Goal: Complete application form

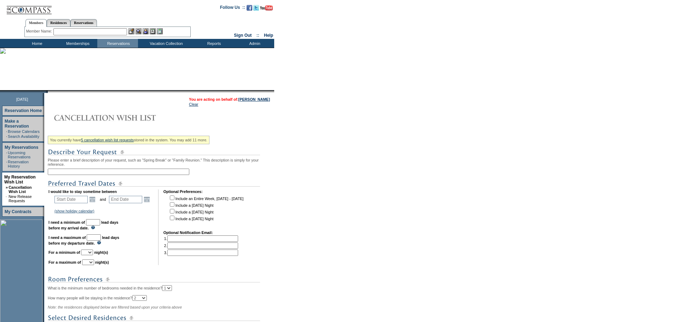
click at [178, 173] on input "text" at bounding box center [119, 172] width 142 height 6
type input "Scotland 2026"
click at [95, 201] on link "Open the calendar popup." at bounding box center [92, 200] width 8 height 8
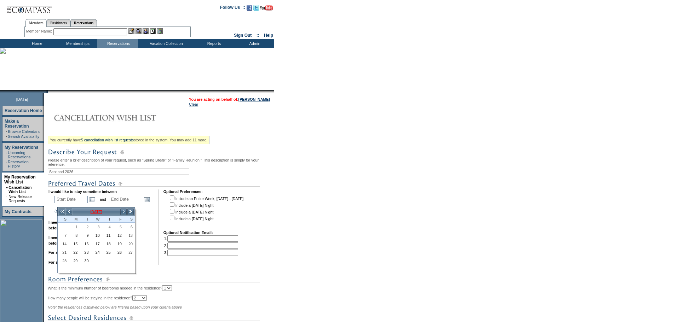
click at [106, 209] on td "[DATE]" at bounding box center [96, 212] width 47 height 8
click at [125, 231] on link "Jun" at bounding box center [129, 229] width 10 height 6
click at [156, 213] on link "2026" at bounding box center [156, 215] width 12 height 6
click at [135, 262] on input "OK" at bounding box center [135, 260] width 11 height 6
click at [94, 253] on link "24" at bounding box center [96, 253] width 10 height 8
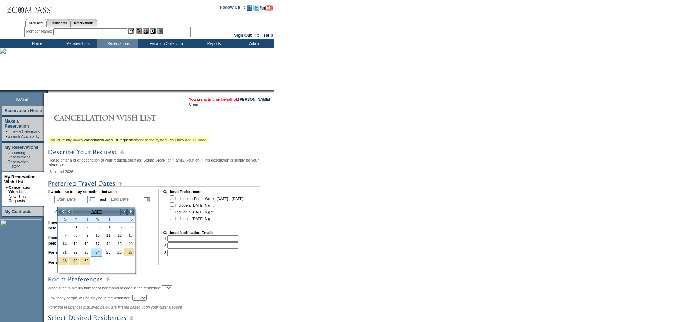
type input "[DATE]"
type input "296"
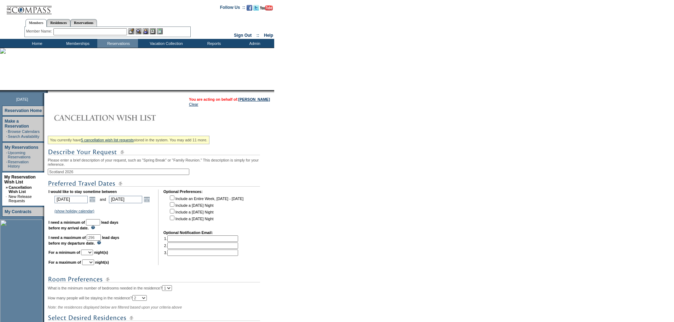
click at [151, 201] on td "Open the calendar popup. << < [DATE] > >> S M T W T F S 1 2 3 4 5 6 7 8 9 10 11…" at bounding box center [146, 200] width 9 height 8
click at [151, 202] on link "Open the calendar popup." at bounding box center [147, 200] width 8 height 8
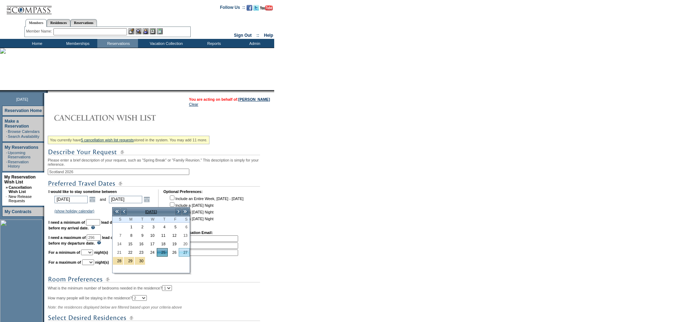
click at [185, 253] on link "27" at bounding box center [184, 253] width 10 height 8
type input "[DATE]"
type input "298"
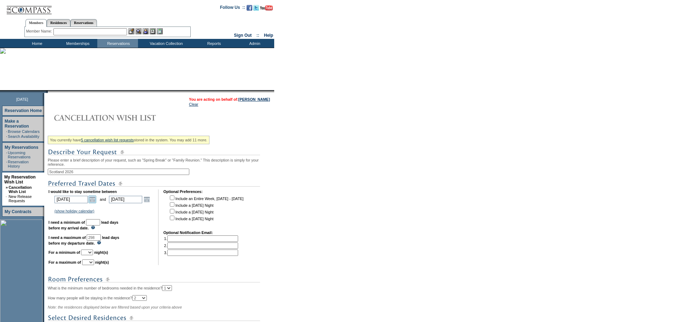
click at [94, 203] on link "Open the calendar popup." at bounding box center [92, 200] width 8 height 8
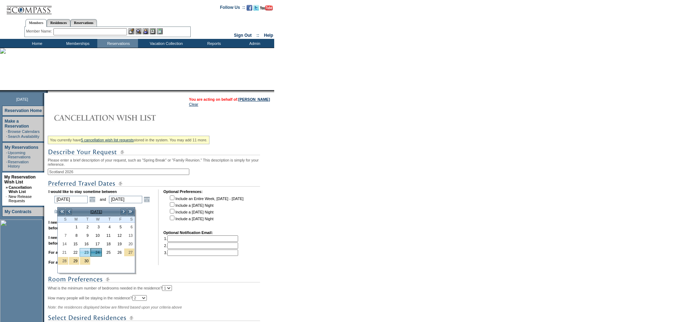
click at [88, 254] on link "23" at bounding box center [85, 253] width 10 height 8
type input "[DATE]"
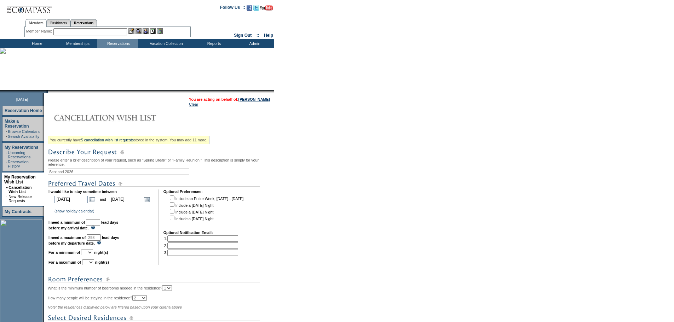
click at [174, 214] on input "checkbox" at bounding box center [172, 211] width 5 height 5
checkbox input "true"
click at [174, 220] on input "checkbox" at bounding box center [172, 218] width 5 height 5
checkbox input "true"
click at [100, 226] on input "text" at bounding box center [93, 222] width 14 height 6
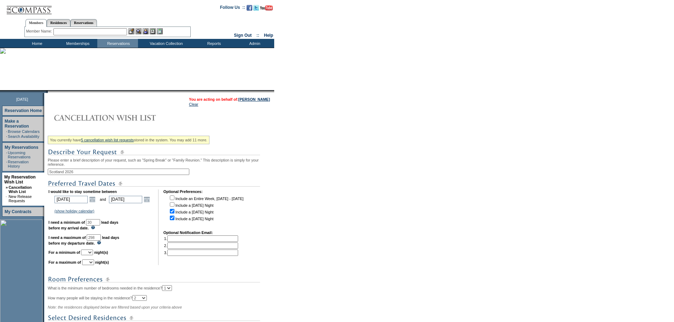
type input "30"
click at [93, 255] on select "1 2 3 4 5 6 7 8 9 10 11 12 13 14" at bounding box center [87, 253] width 12 height 6
select select "4"
click at [90, 255] on select "1 2 3 4 5 6 7 8 9 10 11 12 13 14" at bounding box center [87, 253] width 12 height 6
click at [94, 265] on select "1 2 3 4 5 6 7 8 9 10 11 12 13 14" at bounding box center [88, 263] width 12 height 6
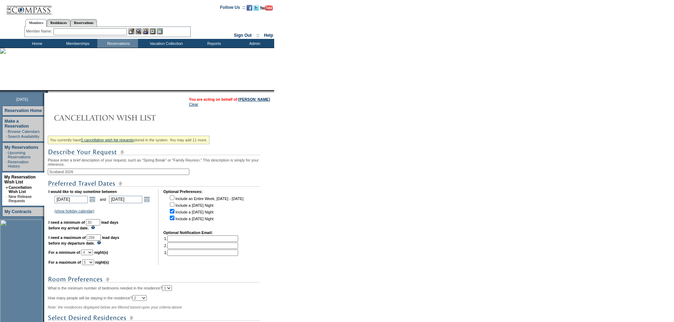
click at [91, 265] on select "1 2 3 4 5 6 7 8 9 10 11 12 13 14" at bounding box center [88, 263] width 12 height 6
click at [94, 265] on select "1 2 3 4 5 6 7 8 9 10 11 12 13 14" at bounding box center [88, 263] width 12 height 6
select select "4"
click at [91, 265] on select "1 2 3 4 5 6 7 8 9 10 11 12 13 14" at bounding box center [88, 263] width 12 height 6
click at [93, 255] on select "1 2 3 4 5 6 7 8 9 10 11 12 13 14" at bounding box center [87, 253] width 12 height 6
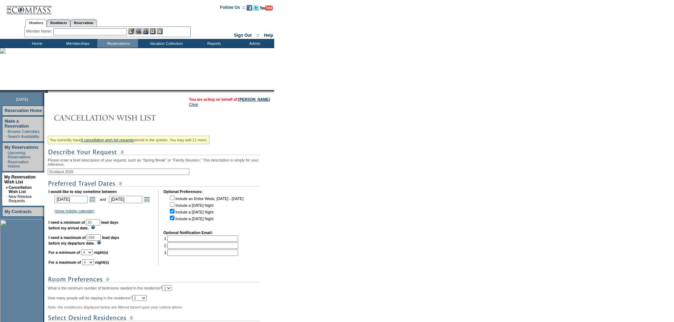
select select "3"
click at [90, 255] on select "1 2 3 4 5 6 7 8 9 10 11 12 13 14" at bounding box center [87, 253] width 12 height 6
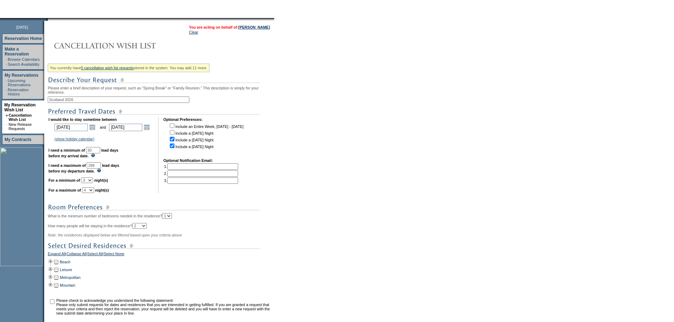
scroll to position [153, 0]
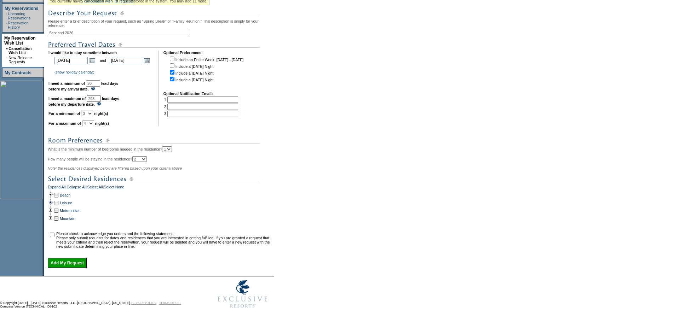
click at [52, 199] on td at bounding box center [51, 203] width 6 height 8
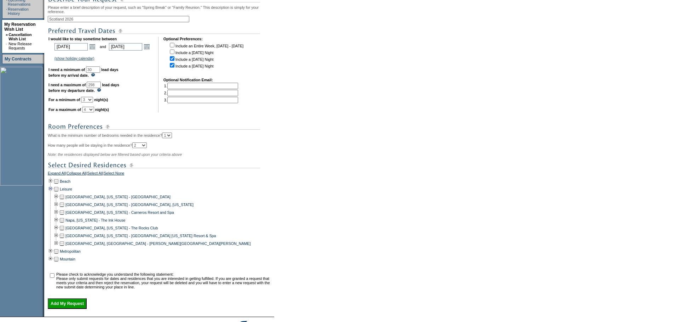
click at [52, 193] on td at bounding box center [51, 189] width 6 height 8
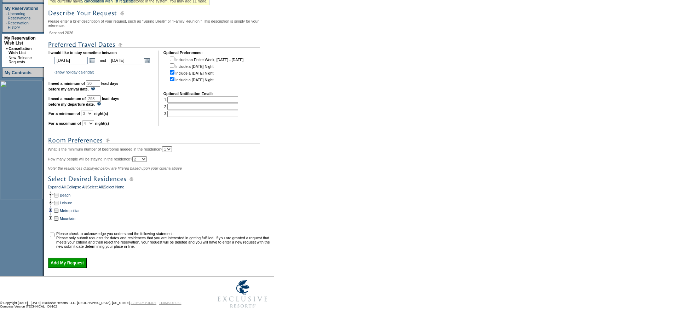
click at [52, 207] on td at bounding box center [51, 211] width 6 height 8
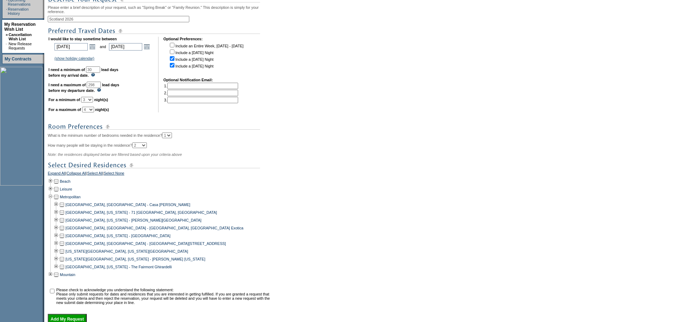
click at [52, 201] on td at bounding box center [51, 197] width 6 height 8
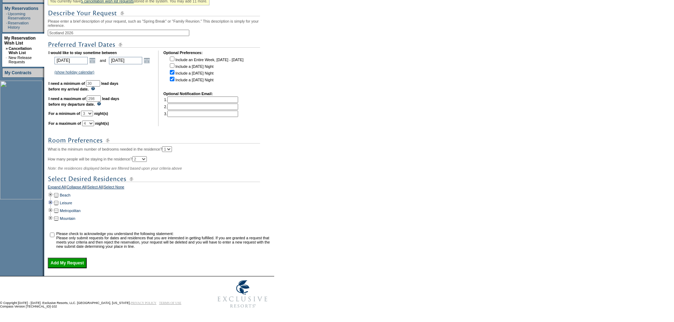
click at [51, 203] on td at bounding box center [51, 203] width 6 height 8
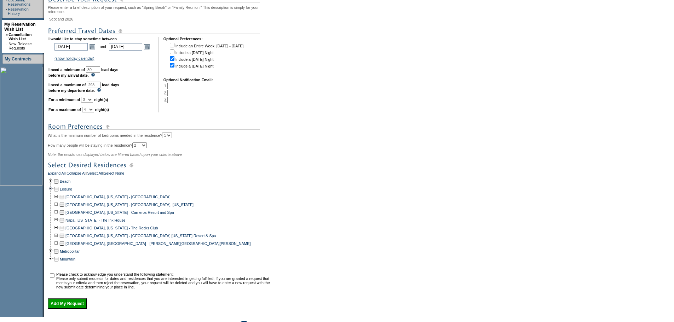
click at [53, 193] on td at bounding box center [51, 189] width 6 height 8
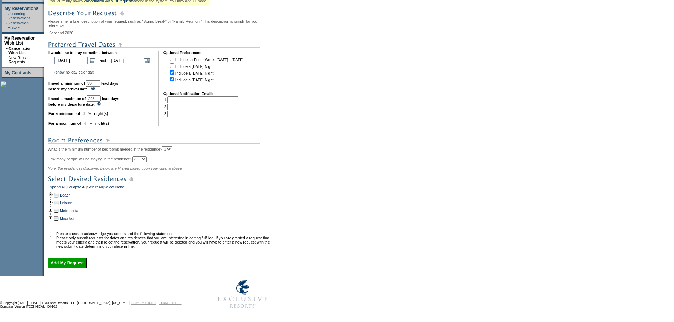
click at [53, 191] on td at bounding box center [51, 195] width 6 height 8
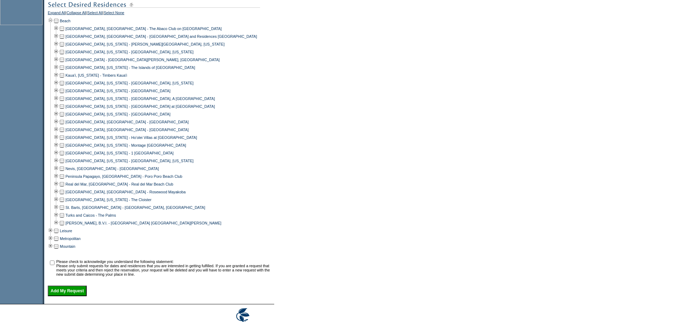
scroll to position [330, 0]
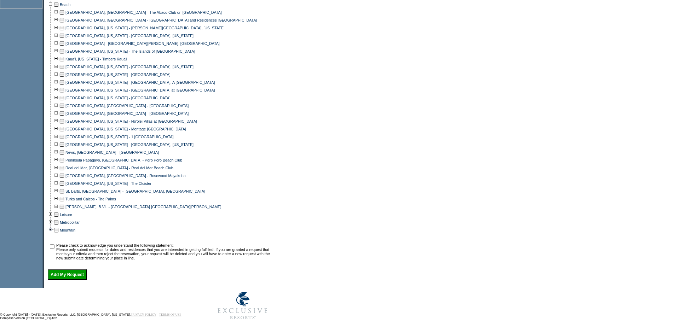
click at [52, 234] on td at bounding box center [51, 230] width 6 height 8
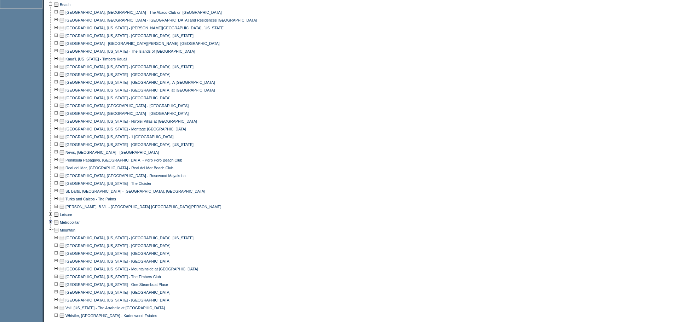
click at [53, 226] on td at bounding box center [51, 223] width 6 height 8
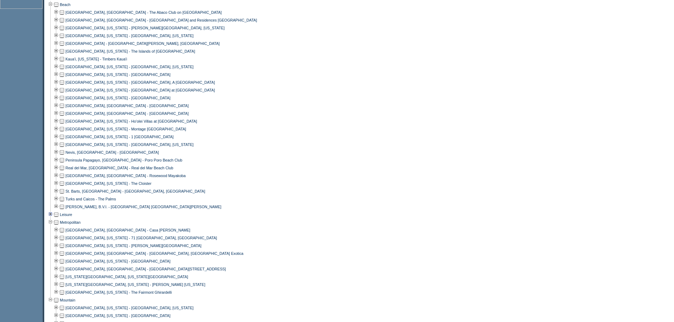
click at [51, 219] on td at bounding box center [51, 215] width 6 height 8
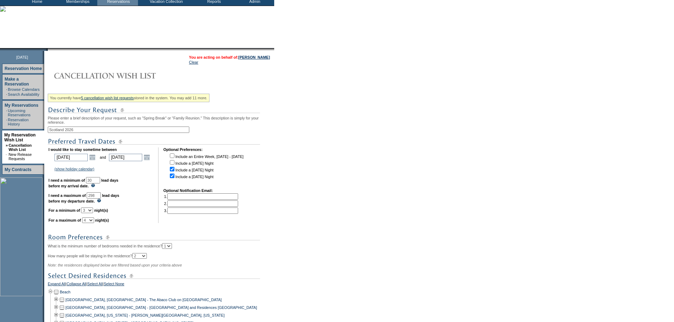
scroll to position [0, 0]
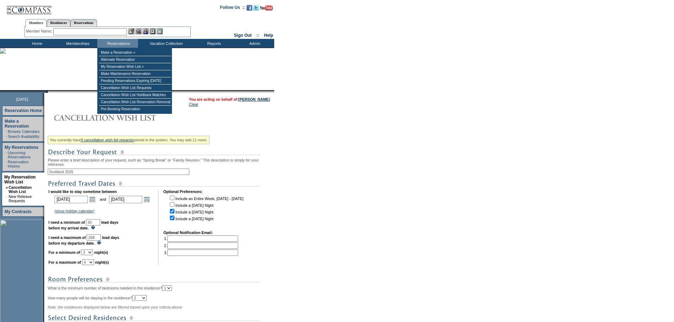
click at [115, 30] on input "text" at bounding box center [90, 31] width 74 height 7
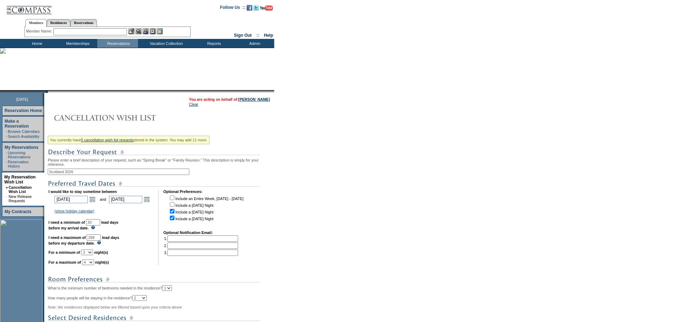
click at [92, 31] on input "text" at bounding box center [90, 31] width 74 height 7
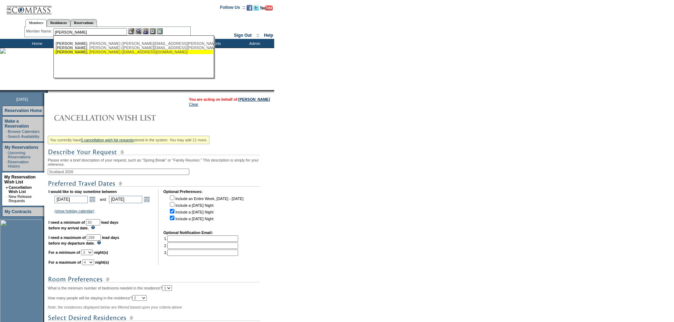
click at [135, 54] on div "[PERSON_NAME] ([EMAIL_ADDRESS][DOMAIN_NAME])" at bounding box center [134, 52] width 156 height 4
type input "[PERSON_NAME] ([EMAIL_ADDRESS][DOMAIN_NAME])"
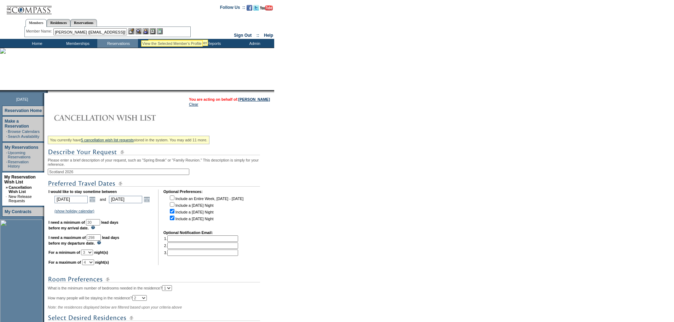
click at [146, 32] on img at bounding box center [146, 31] width 6 height 6
click at [139, 31] on img at bounding box center [139, 31] width 6 height 6
